Goal: Task Accomplishment & Management: Use online tool/utility

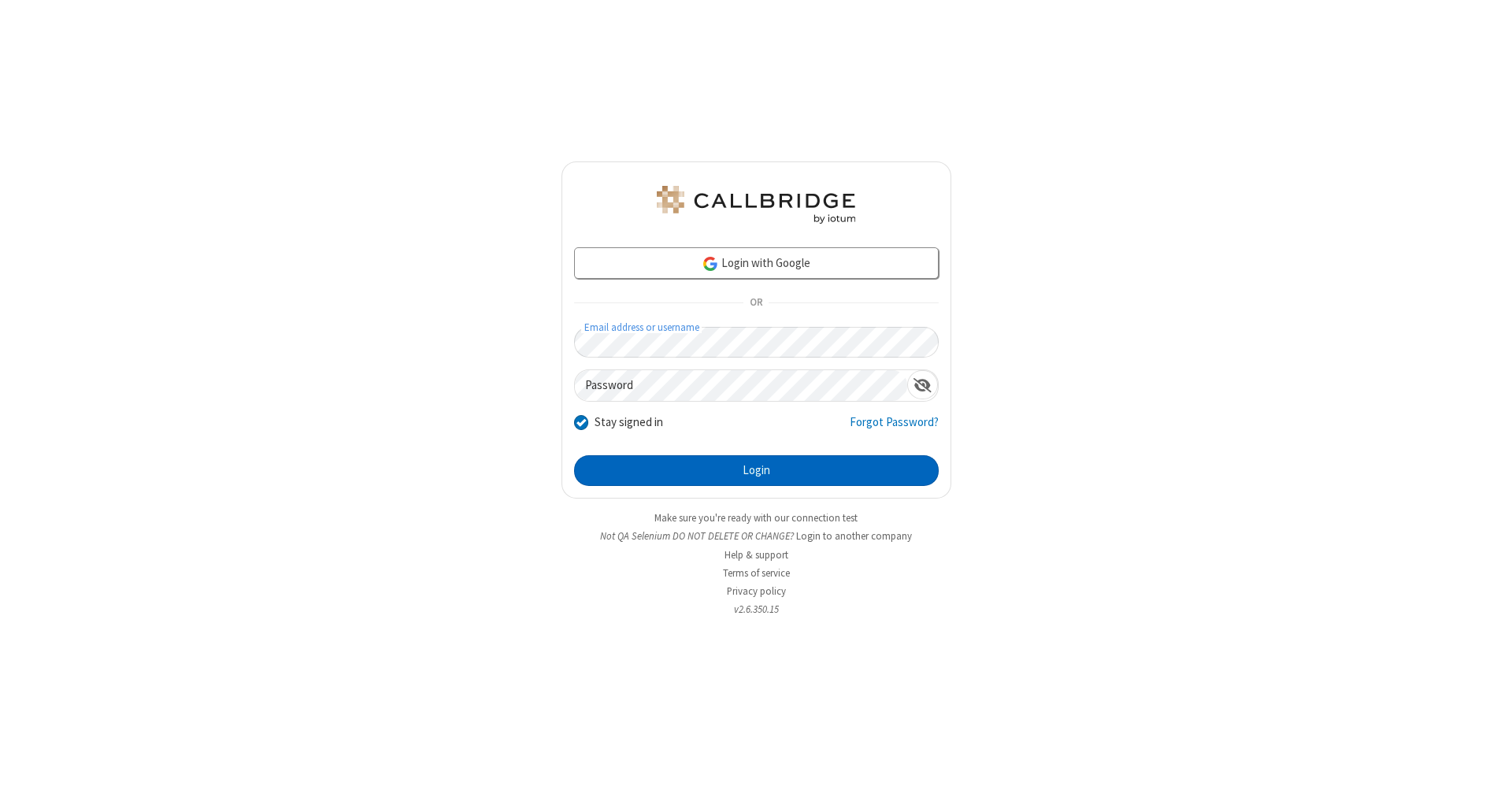
click at [756, 471] on button "Login" at bounding box center [756, 471] width 364 height 32
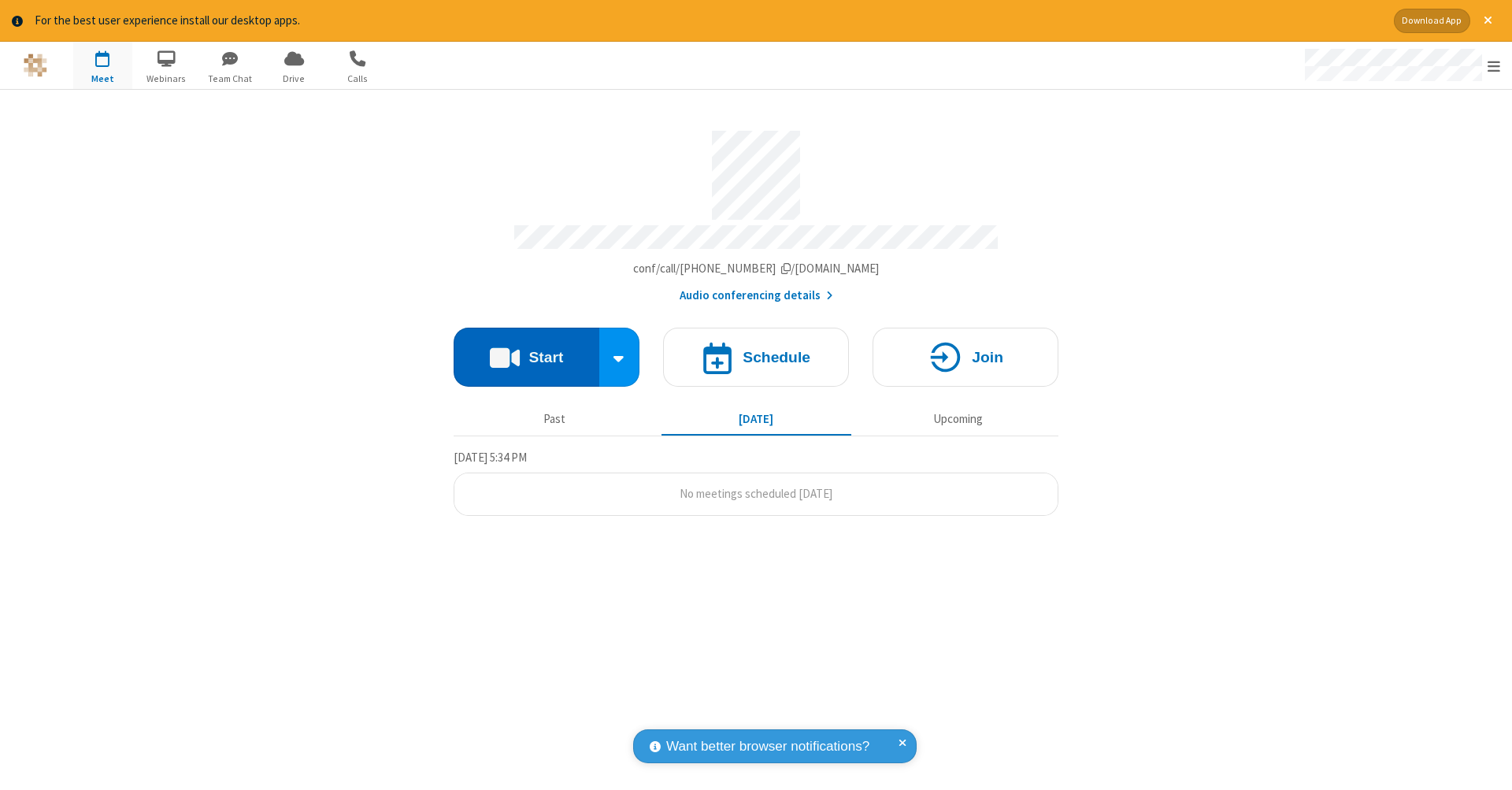
click at [526, 349] on button "Start" at bounding box center [527, 356] width 145 height 59
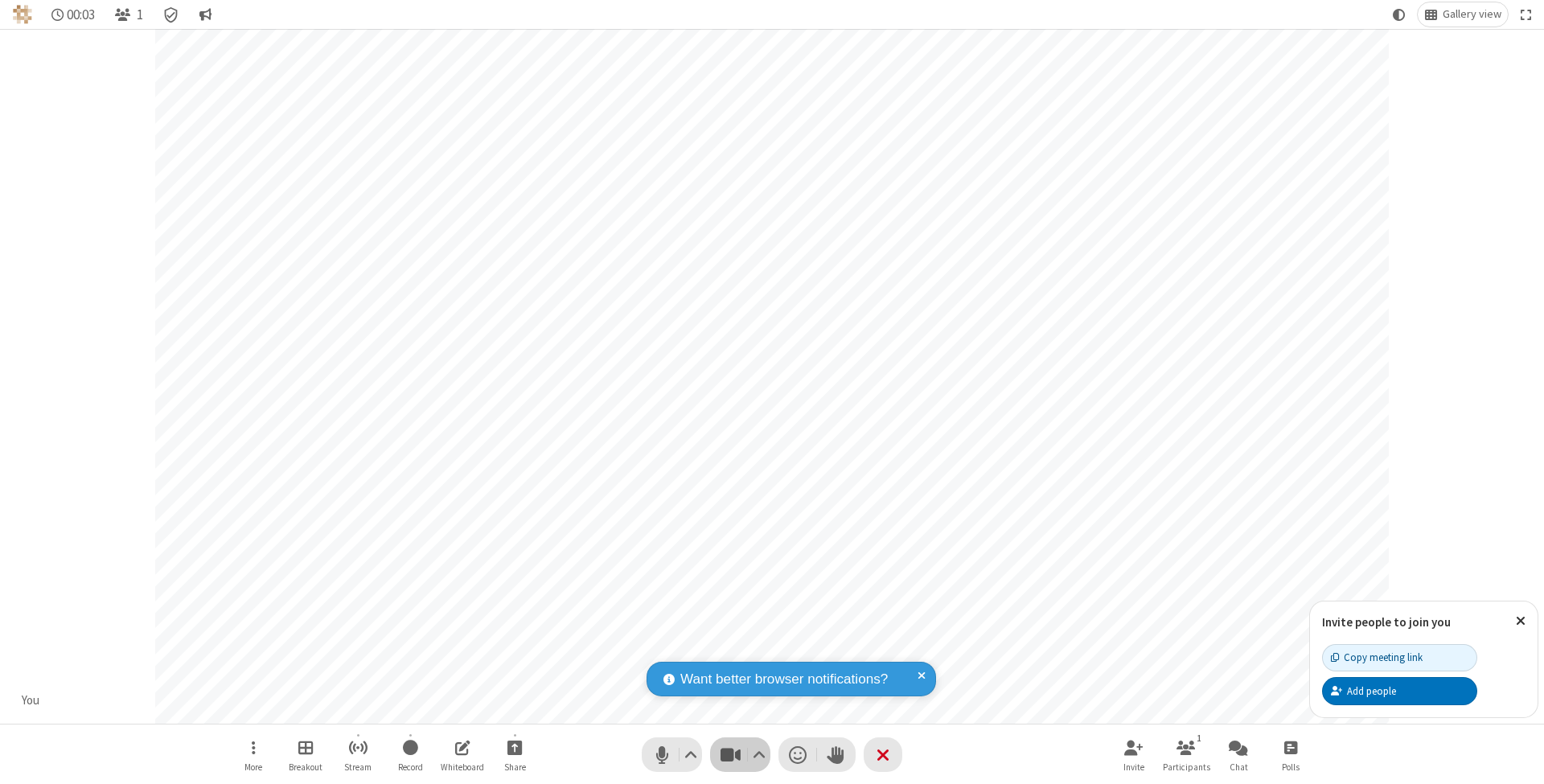
click at [730, 754] on span "Stop video (⌘+Shift+V)" at bounding box center [729, 755] width 24 height 23
click at [730, 754] on span "Start video (⌘+Shift+V)" at bounding box center [729, 755] width 24 height 23
